Goal: Transaction & Acquisition: Book appointment/travel/reservation

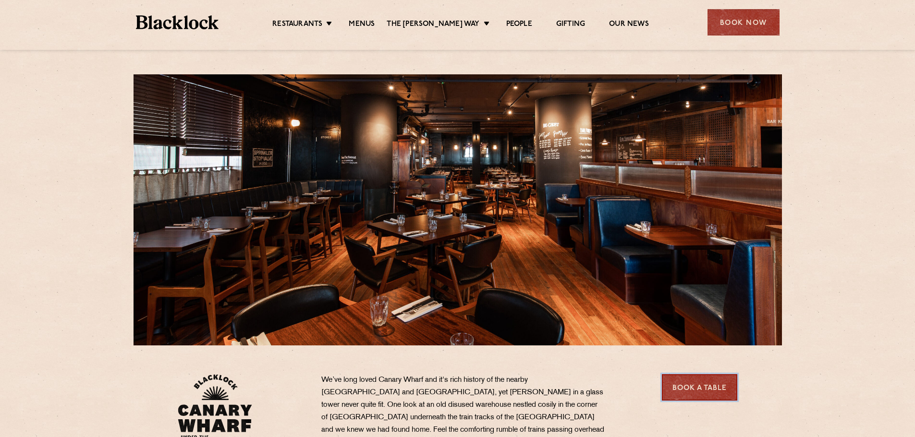
click at [684, 384] on link "Book a Table" at bounding box center [699, 387] width 75 height 26
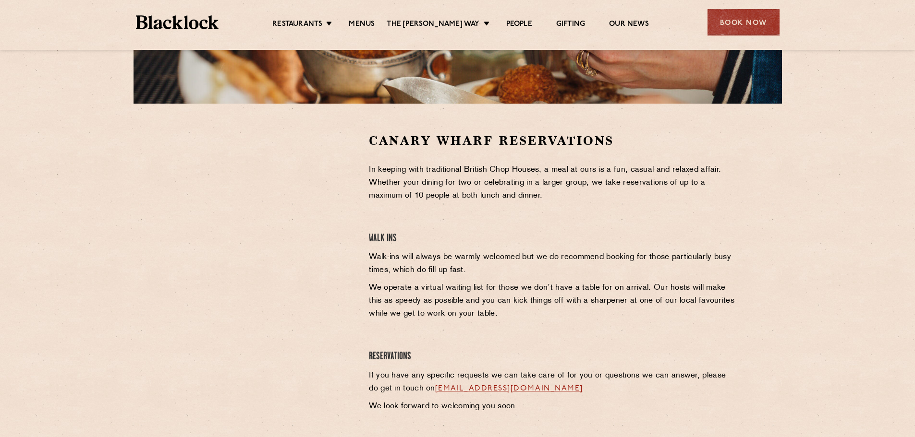
scroll to position [240, 0]
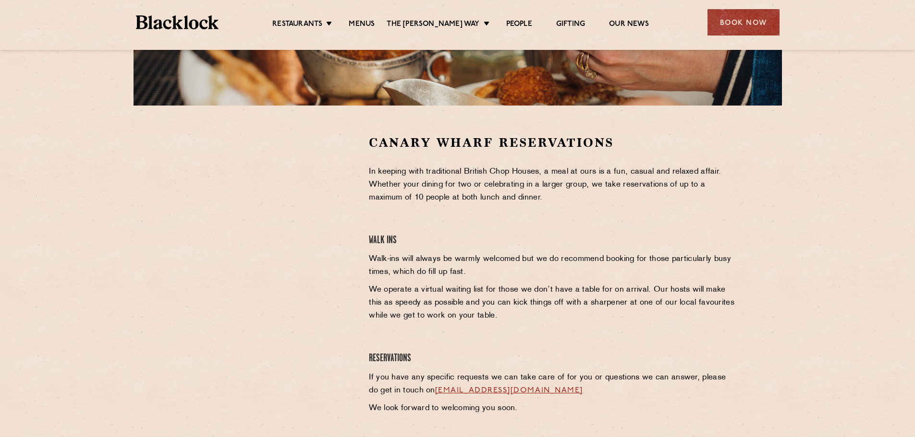
click at [352, 24] on li "Menus" at bounding box center [362, 25] width 50 height 11
click at [362, 24] on link "Menus" at bounding box center [362, 25] width 26 height 11
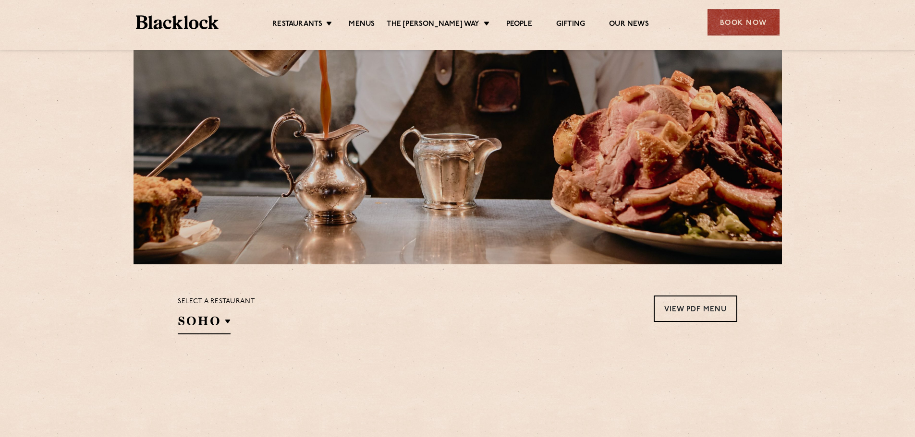
scroll to position [144, 0]
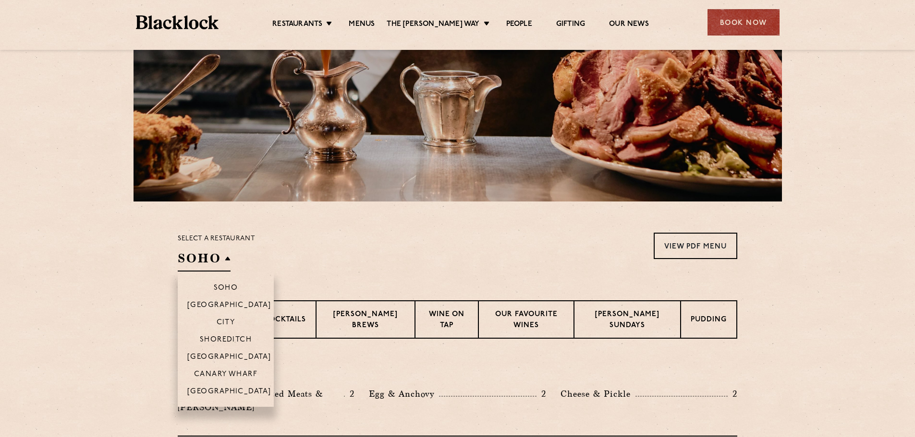
click at [226, 259] on h2 "SOHO" at bounding box center [204, 261] width 53 height 22
click at [234, 371] on p "Canary Wharf" at bounding box center [225, 376] width 63 height 10
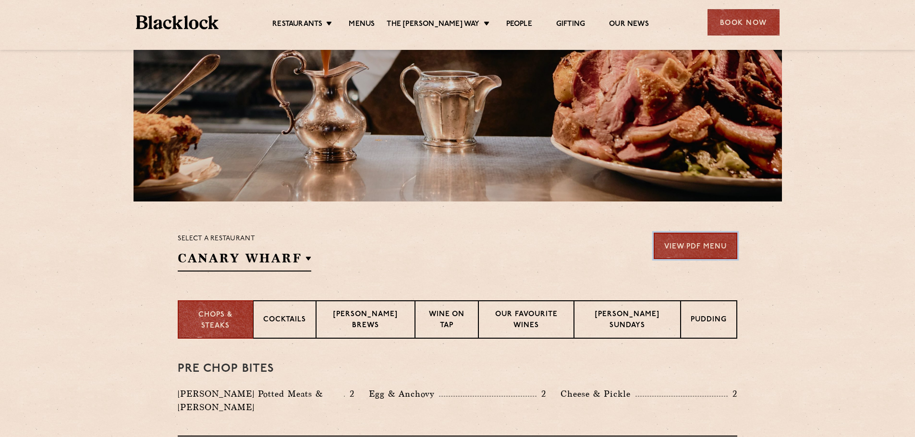
click at [694, 249] on link "View PDF Menu" at bounding box center [695, 246] width 84 height 26
